Goal: Task Accomplishment & Management: Use online tool/utility

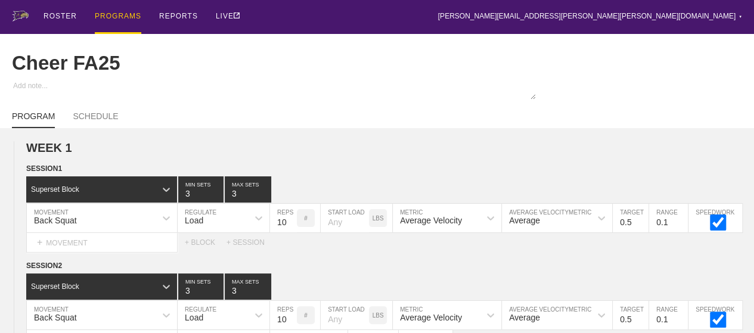
click at [109, 17] on div "PROGRAMS" at bounding box center [118, 17] width 47 height 34
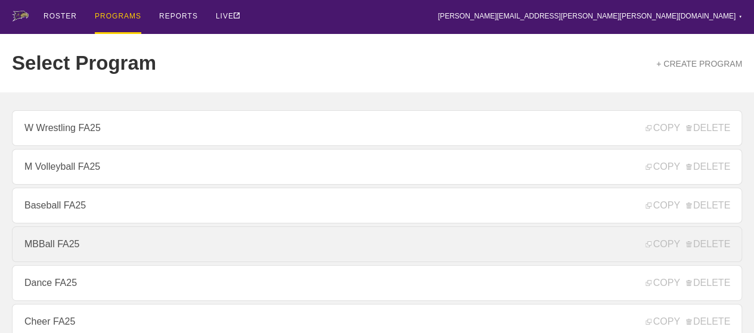
click at [57, 255] on link "MBBall FA25" at bounding box center [377, 245] width 731 height 36
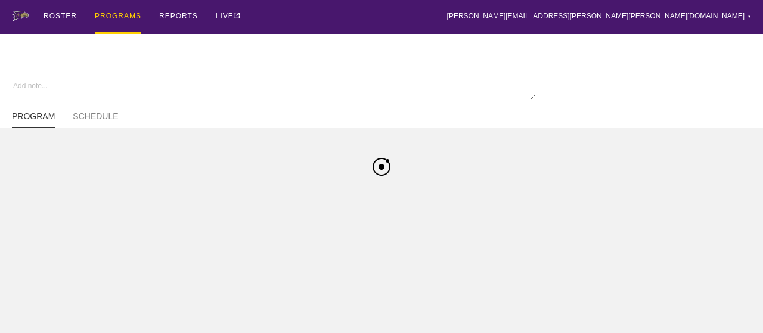
type textarea "x"
type input "MBBall FA25"
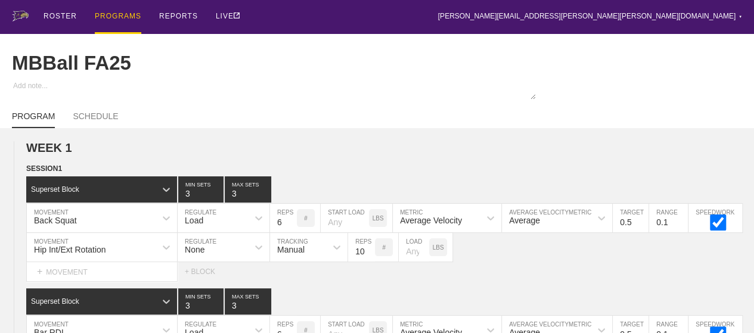
drag, startPoint x: 248, startPoint y: 122, endPoint x: 198, endPoint y: 79, distance: 66.4
click at [198, 79] on div "MBBall FA25" at bounding box center [377, 63] width 731 height 58
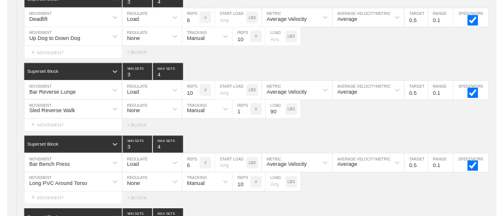
scroll to position [3830, 0]
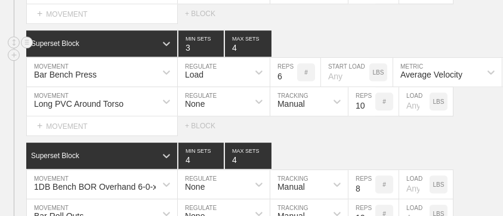
click at [142, 21] on div "+ MOVEMENT" at bounding box center [101, 14] width 151 height 20
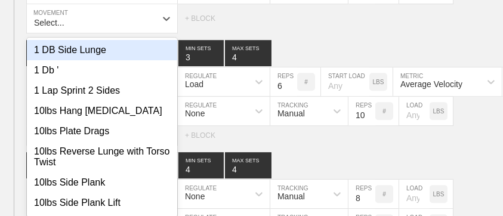
type textarea "x"
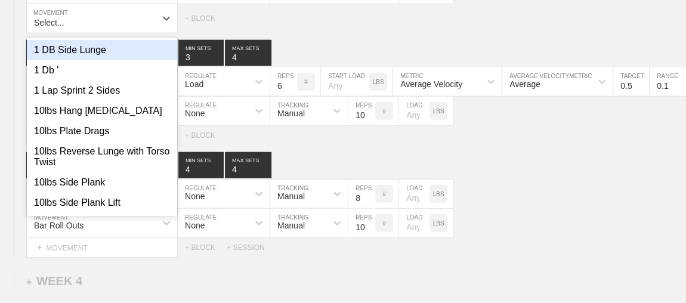
click at [193, 30] on div "SESSION 2 Superset Block 3 MIN SETS 4 MAX SETS DUPLICATE INSERT MOVEMENT AFTER …" at bounding box center [343, 24] width 686 height 465
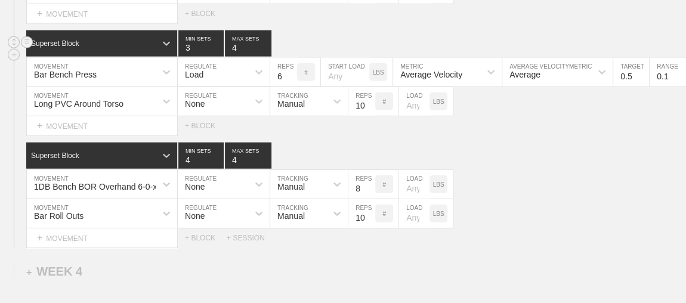
click at [197, 30] on input "3" at bounding box center [200, 43] width 45 height 26
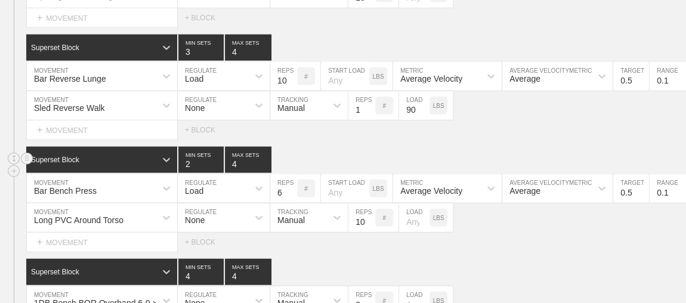
scroll to position [3551, 0]
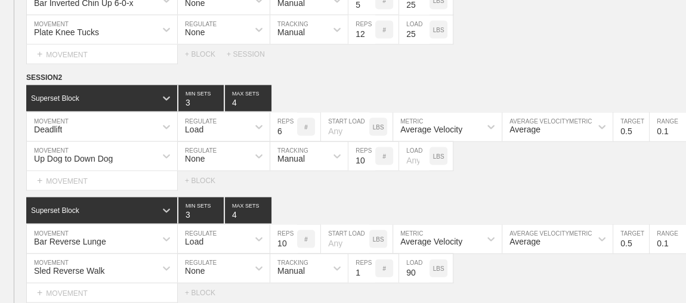
type input "1"
